Goal: Task Accomplishment & Management: Use online tool/utility

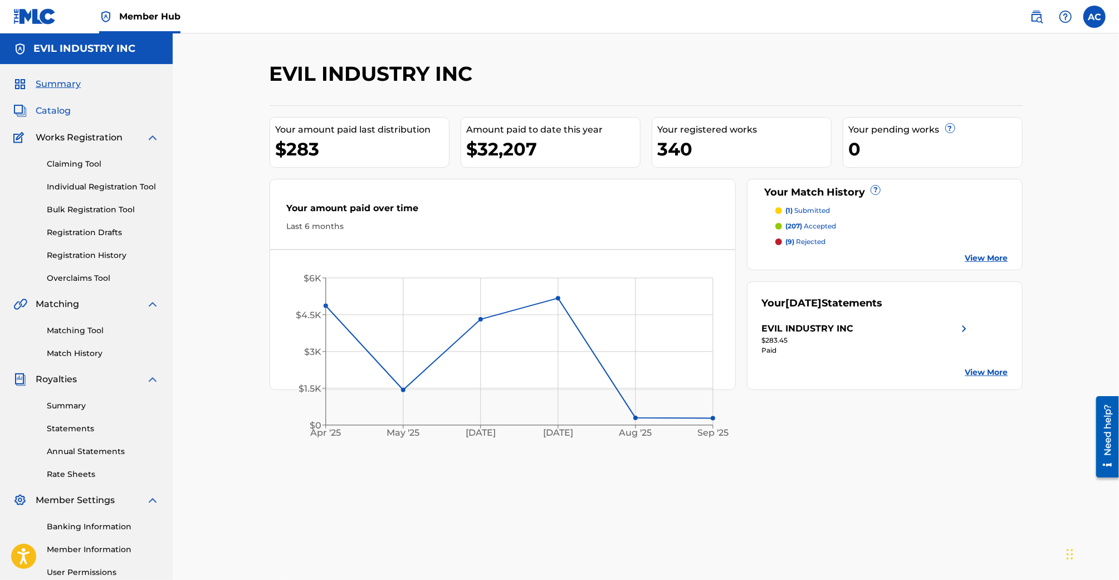
click at [62, 112] on span "Catalog" at bounding box center [53, 110] width 35 height 13
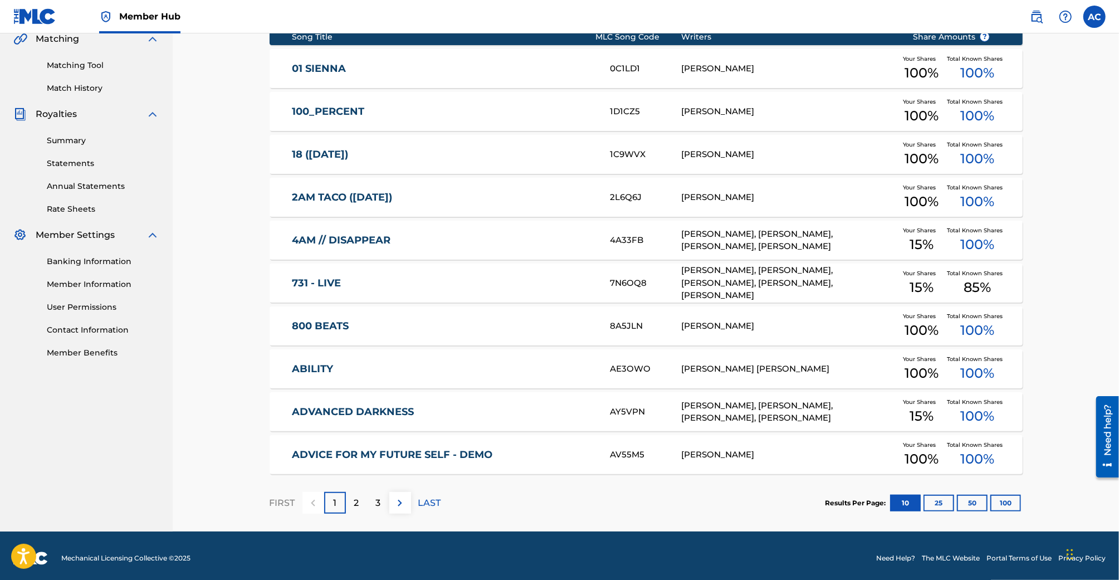
scroll to position [270, 0]
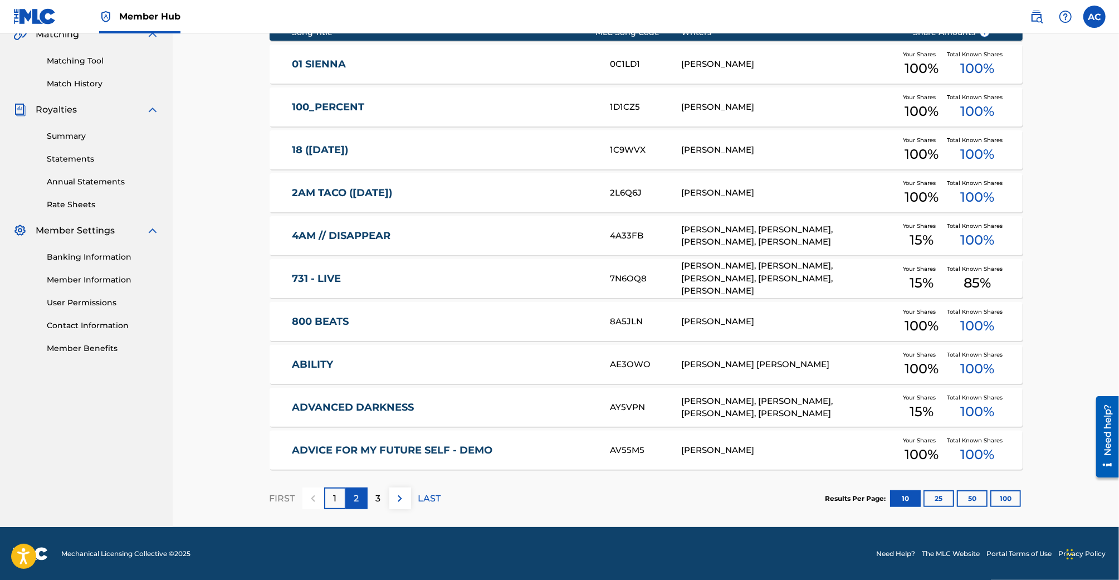
click at [353, 494] on div "2" at bounding box center [357, 498] width 22 height 22
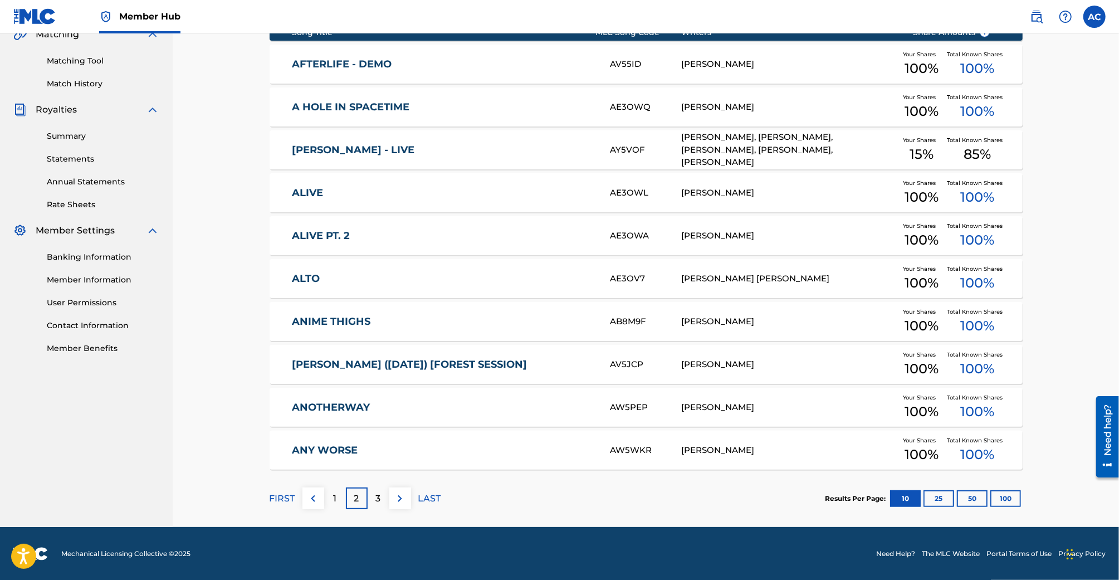
click at [397, 324] on link "ANIME THIGHS" at bounding box center [443, 321] width 303 height 13
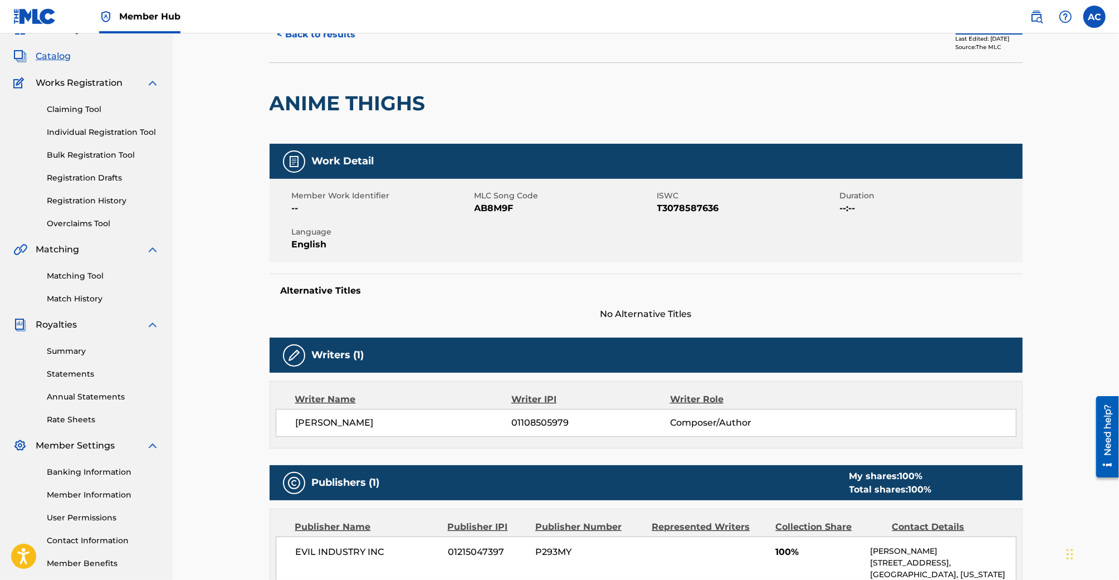
scroll to position [16, 0]
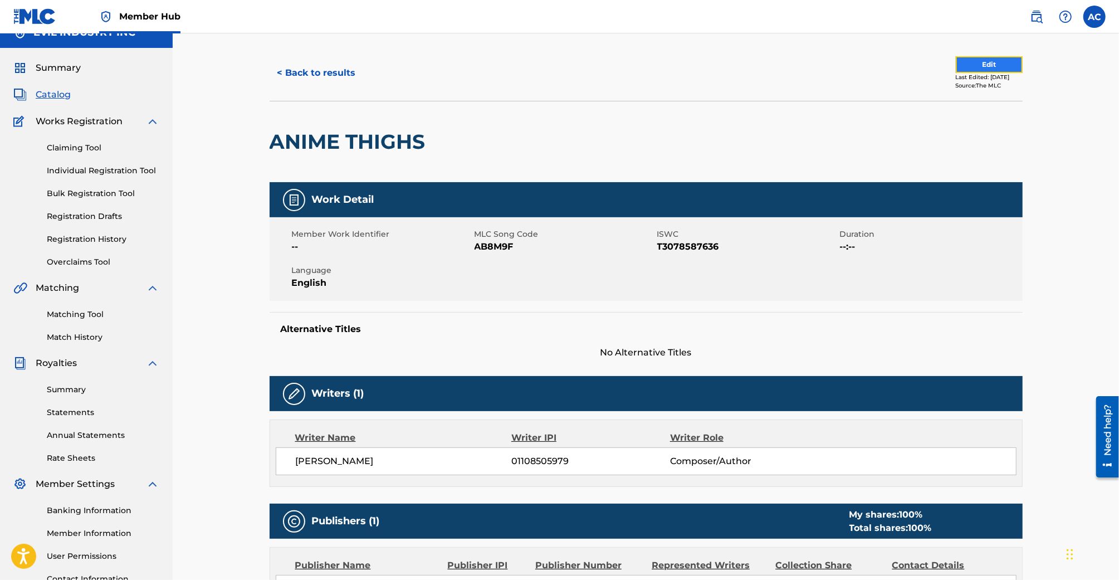
click at [982, 66] on button "Edit" at bounding box center [989, 64] width 67 height 17
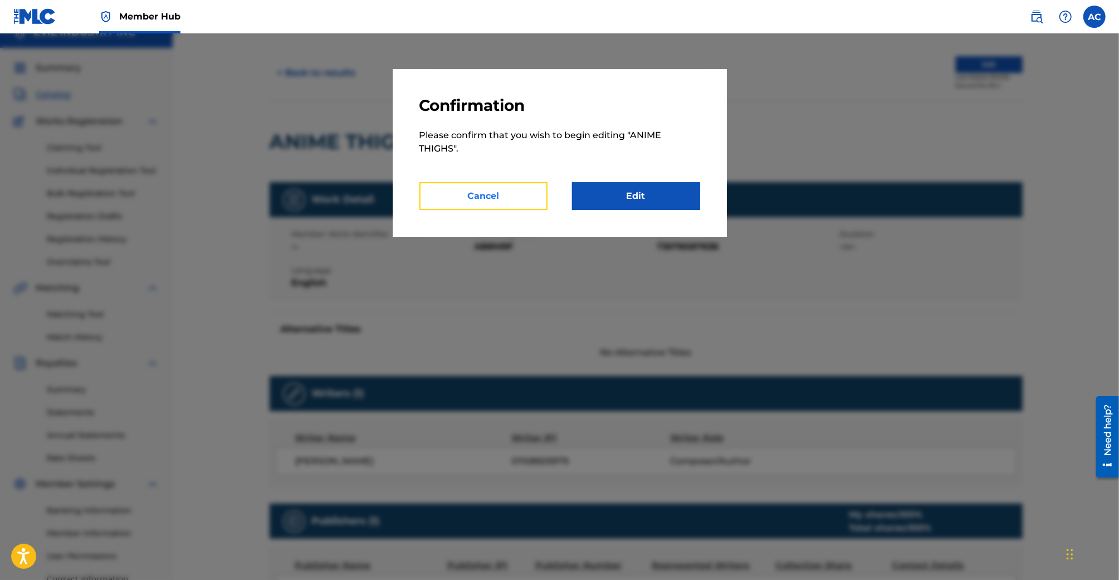
click at [502, 200] on button "Cancel" at bounding box center [484, 196] width 128 height 28
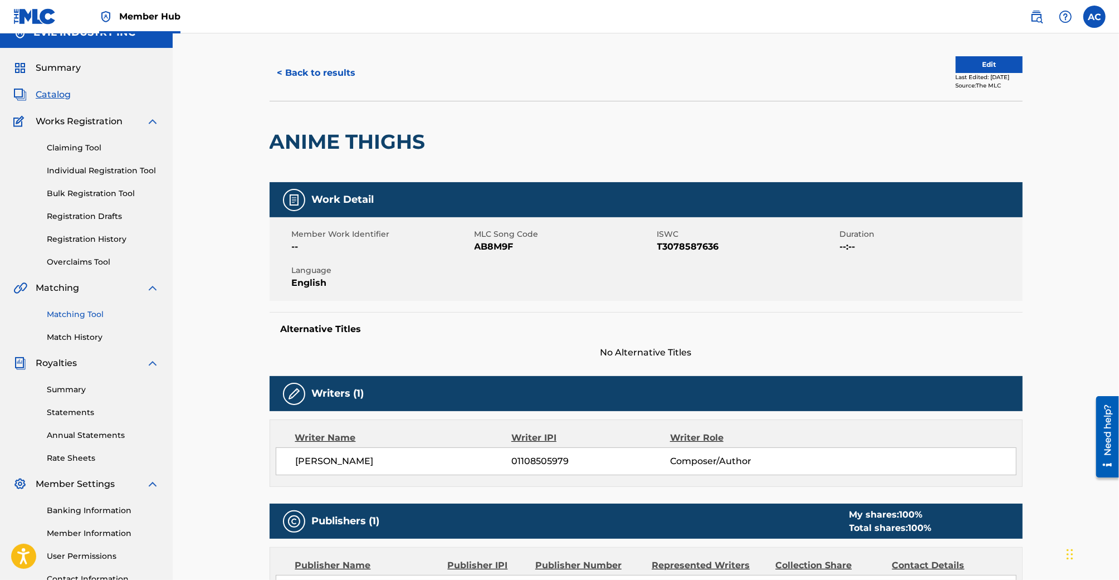
click at [85, 314] on link "Matching Tool" at bounding box center [103, 315] width 113 height 12
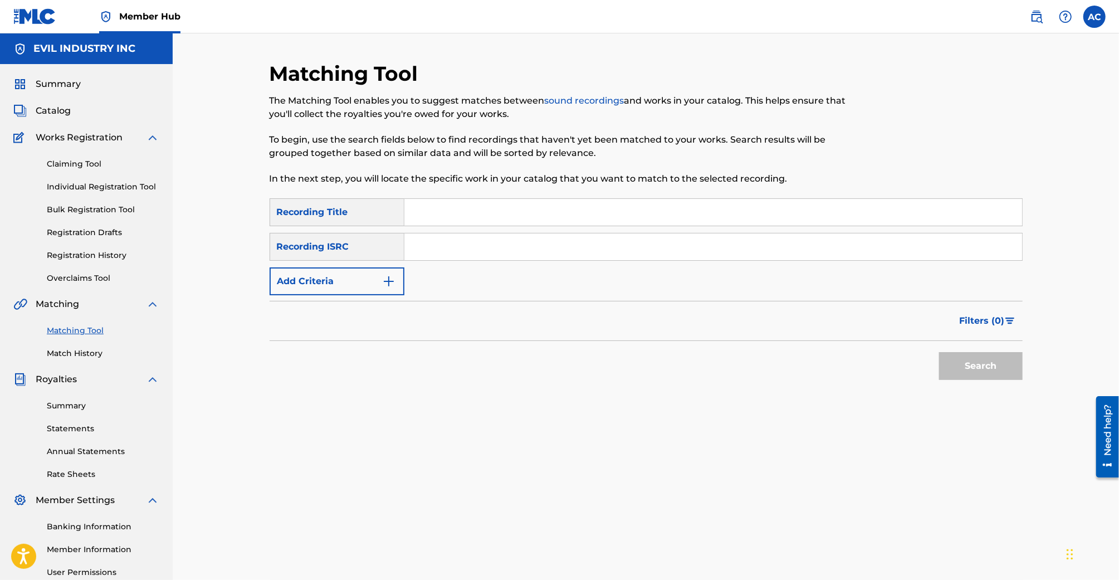
click at [454, 258] on input "Search Form" at bounding box center [713, 246] width 618 height 27
click at [471, 214] on input "Search Form" at bounding box center [713, 212] width 618 height 27
type input "omae wa mou"
click at [939, 352] on button "Search" at bounding box center [981, 366] width 84 height 28
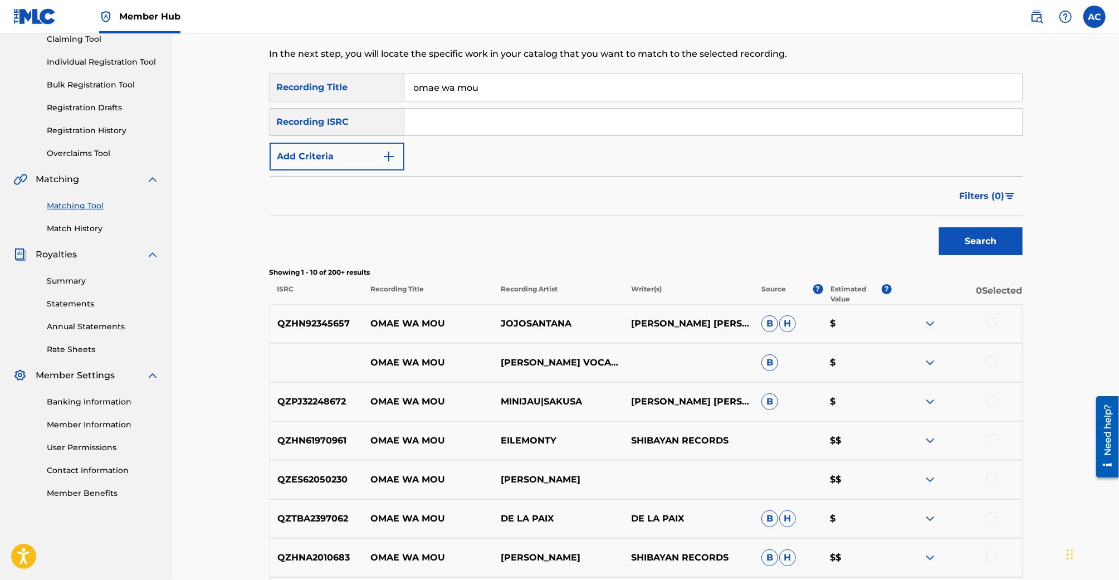
scroll to position [142, 0]
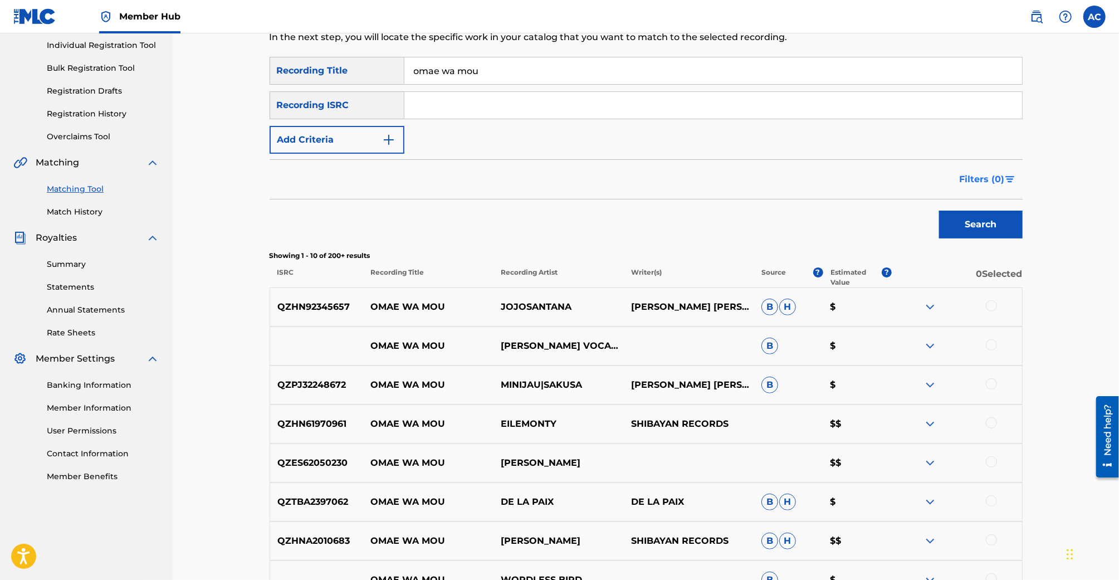
click at [1003, 178] on span "Filters ( 0 )" at bounding box center [982, 179] width 45 height 13
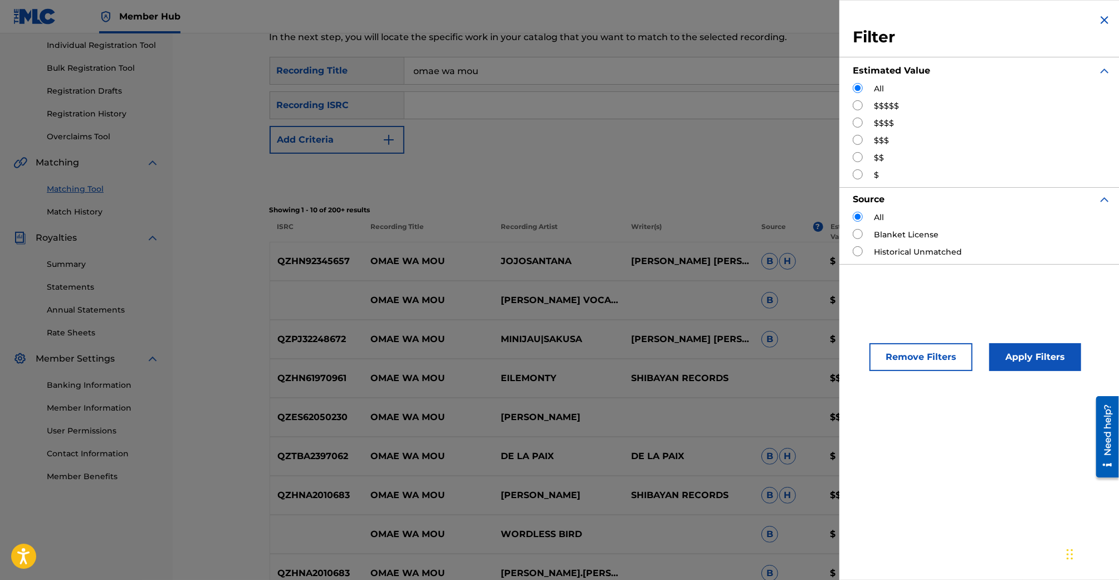
click at [860, 104] on input "Search Form" at bounding box center [858, 105] width 10 height 10
radio input "true"
click at [997, 355] on button "Apply Filters" at bounding box center [1035, 357] width 92 height 28
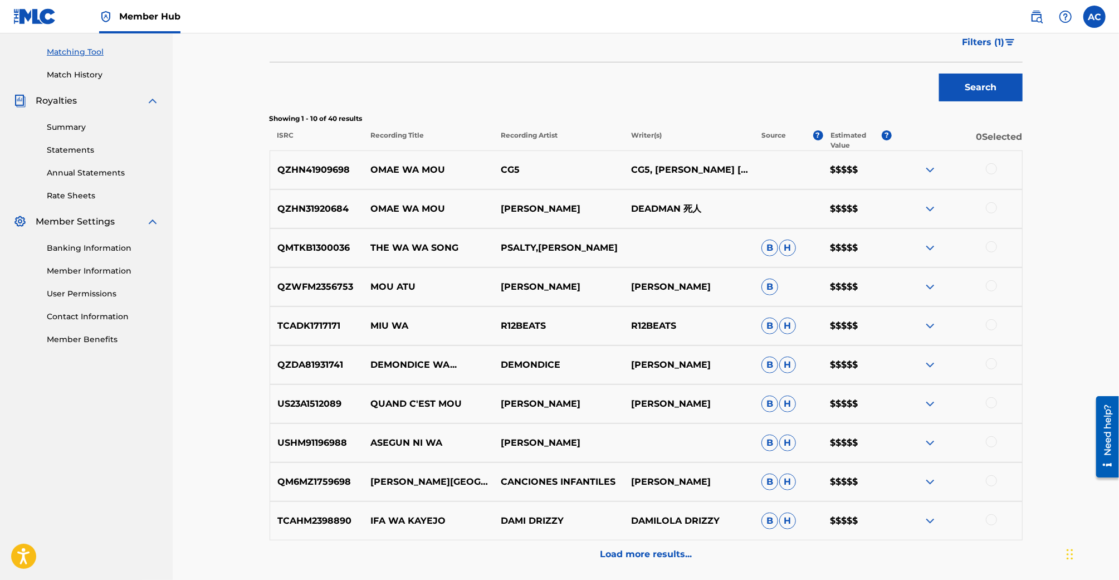
scroll to position [289, 0]
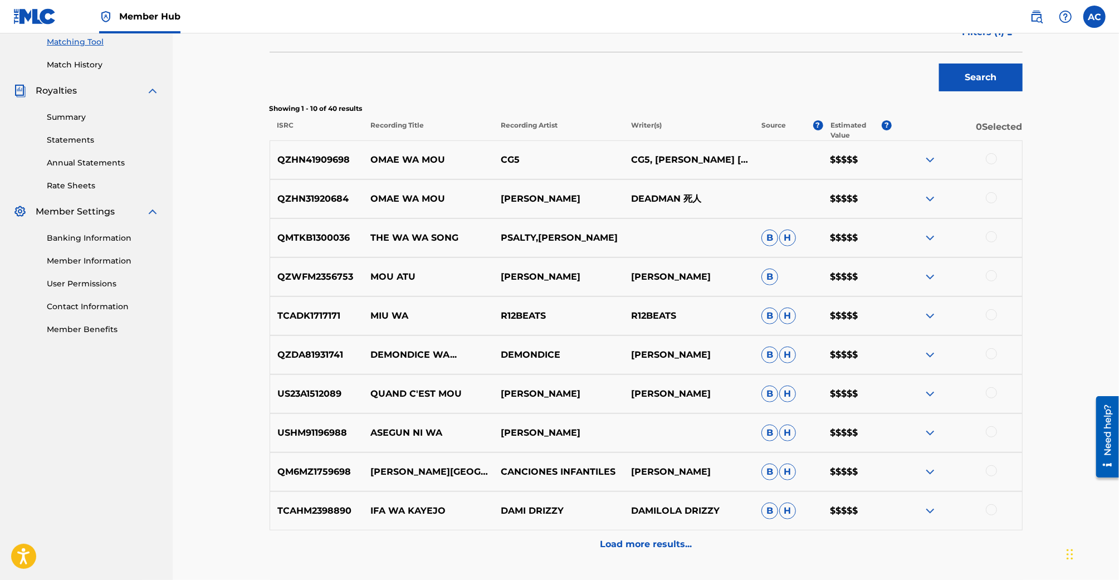
click at [995, 201] on div at bounding box center [991, 197] width 11 height 11
click at [993, 158] on div at bounding box center [991, 158] width 11 height 11
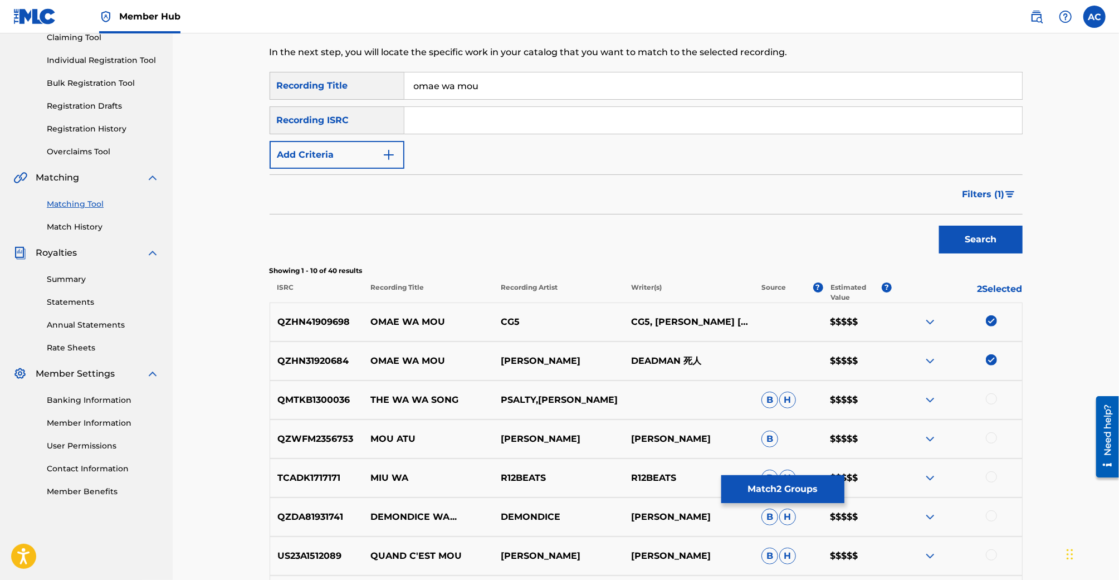
scroll to position [91, 0]
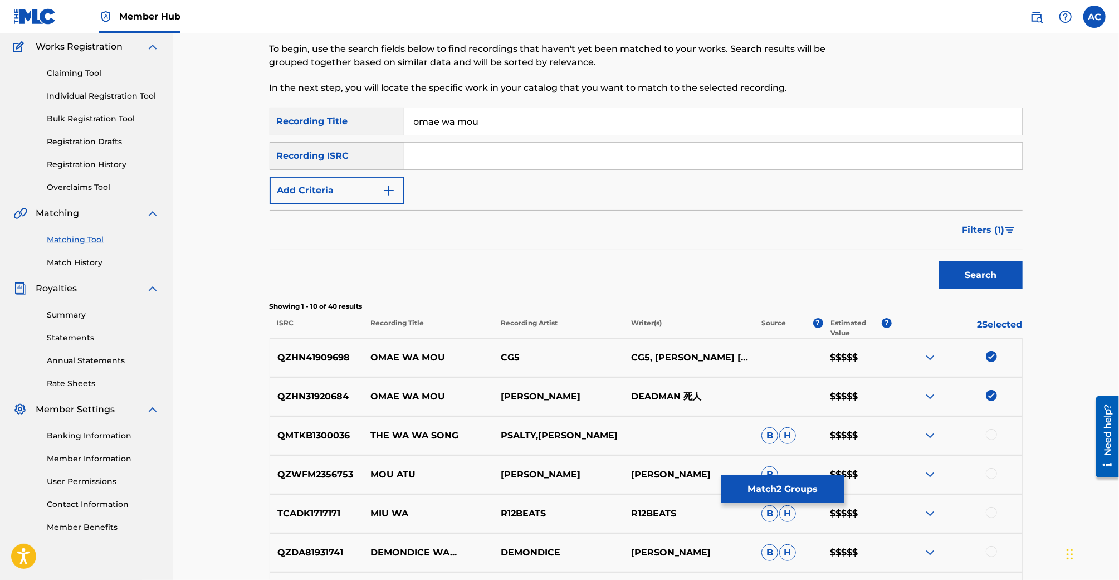
click at [927, 360] on img at bounding box center [930, 357] width 13 height 13
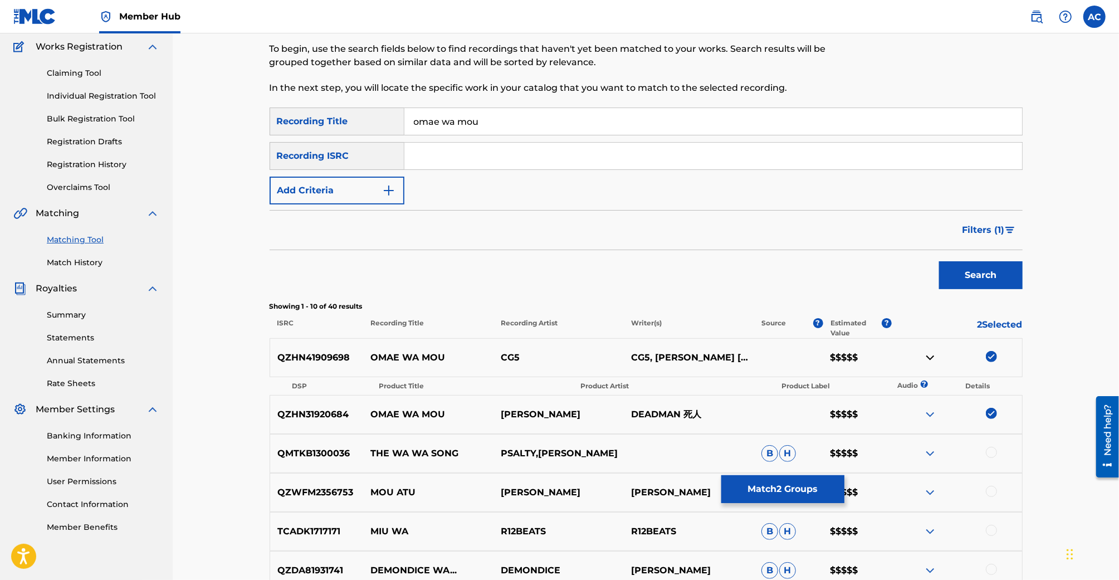
click at [928, 360] on img at bounding box center [930, 357] width 13 height 13
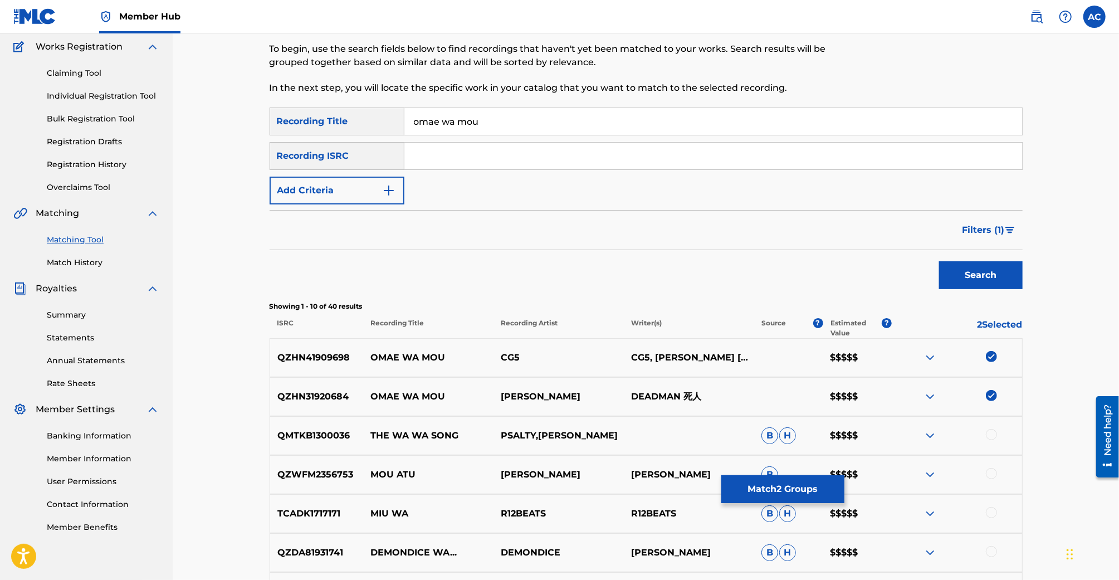
click at [928, 397] on img at bounding box center [930, 396] width 13 height 13
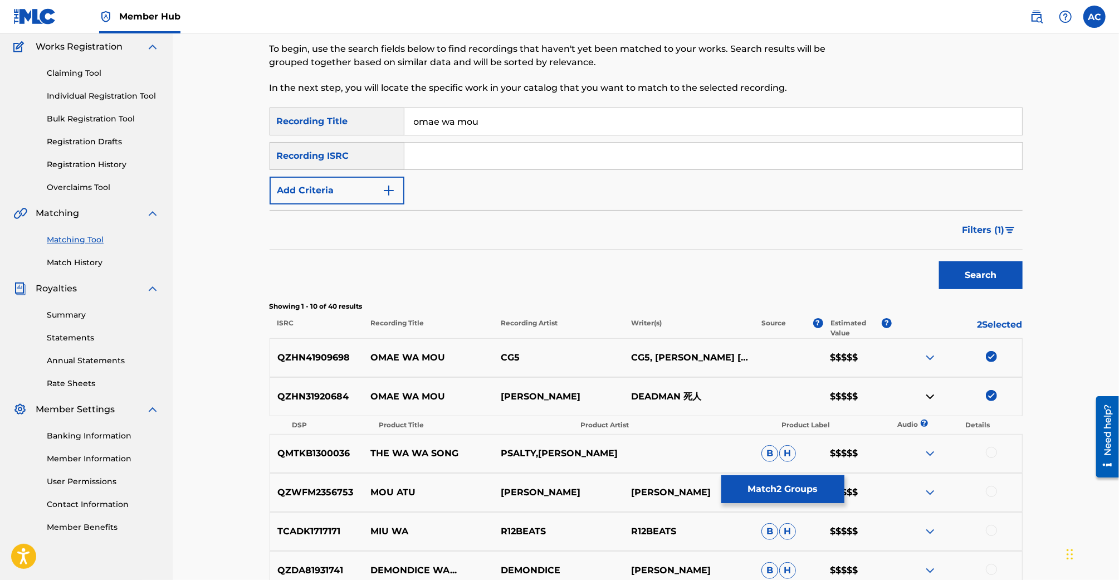
click at [928, 397] on img at bounding box center [930, 396] width 13 height 13
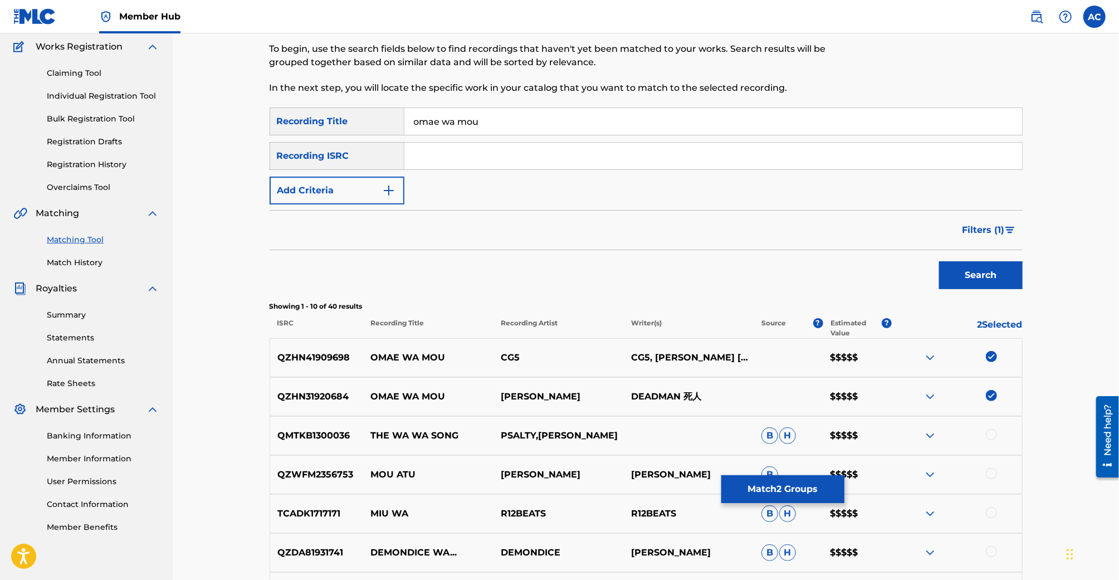
click at [529, 128] on input "omae wa mou" at bounding box center [713, 121] width 618 height 27
type input "Anime Thighs"
click at [939, 261] on button "Search" at bounding box center [981, 275] width 84 height 28
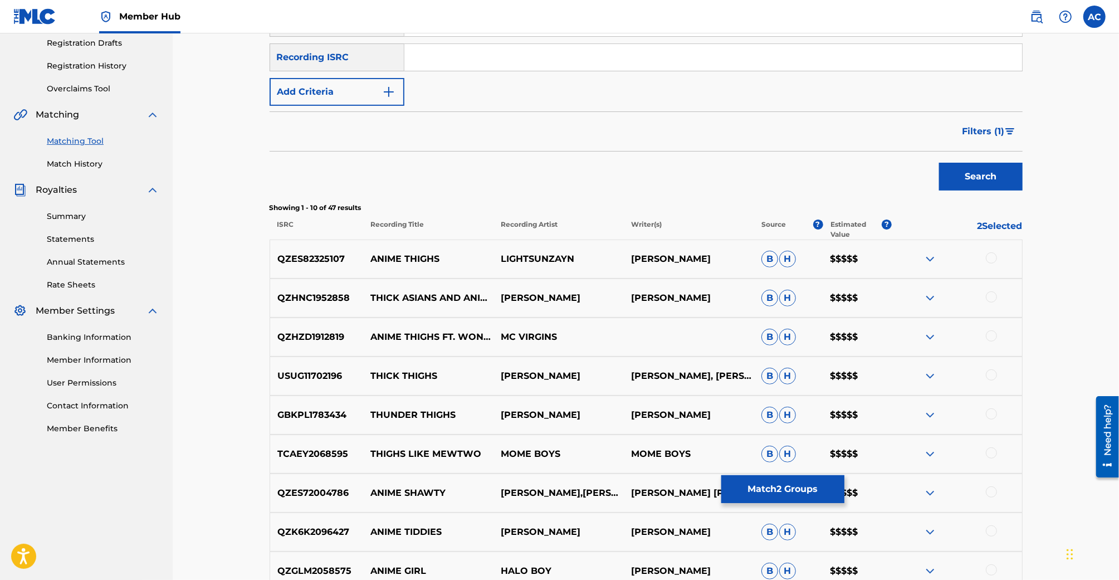
scroll to position [191, 0]
